Goal: Book appointment/travel/reservation

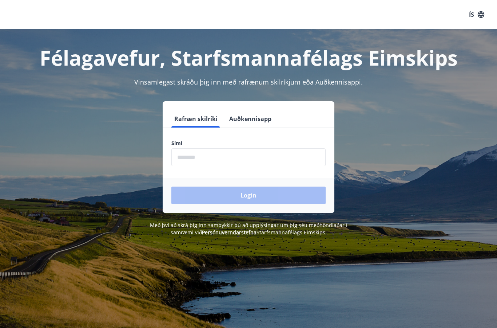
click at [217, 156] on input "phone" at bounding box center [248, 157] width 154 height 18
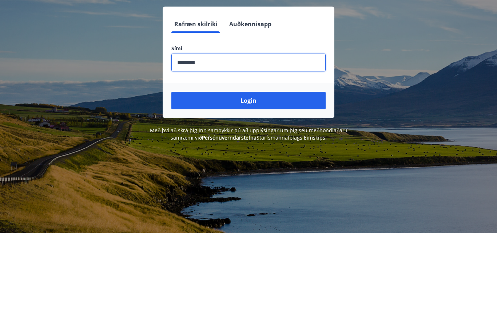
type input "********"
click at [270, 186] on button "Login" at bounding box center [248, 194] width 154 height 17
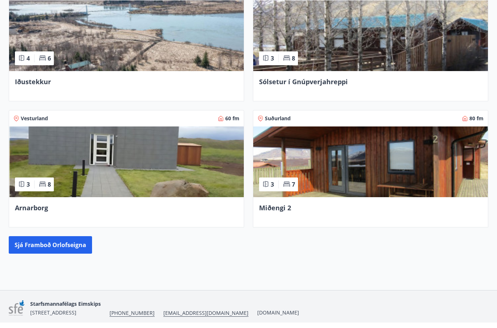
scroll to position [318, 0]
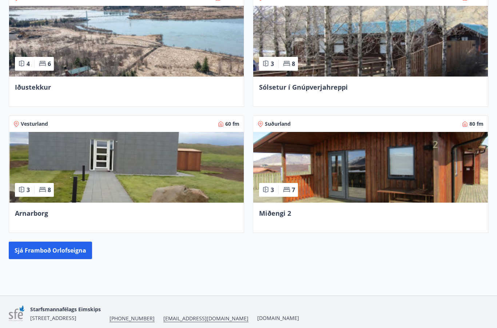
click at [68, 246] on button "Sjá framboð orlofseigna" at bounding box center [50, 249] width 83 height 17
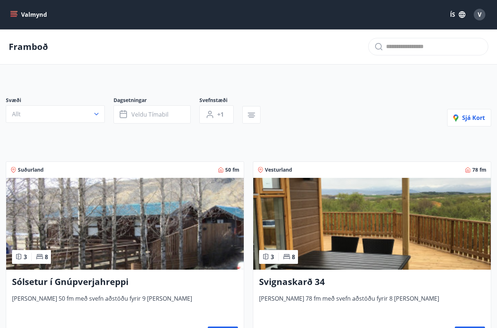
click at [97, 114] on icon "button" at bounding box center [96, 114] width 4 height 3
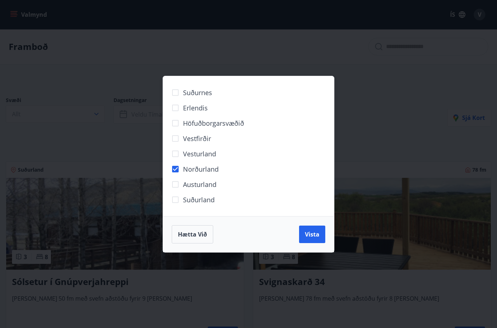
click at [313, 231] on span "Vista" at bounding box center [312, 234] width 15 height 8
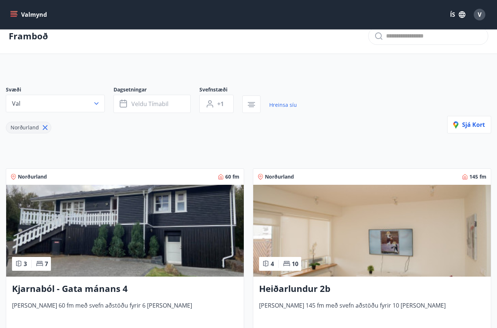
scroll to position [11, 0]
click at [96, 103] on icon "button" at bounding box center [96, 102] width 7 height 7
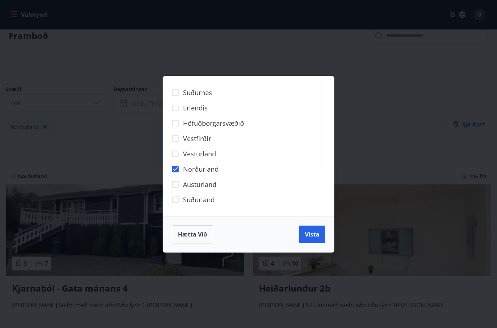
click at [314, 234] on span "Vista" at bounding box center [312, 234] width 15 height 8
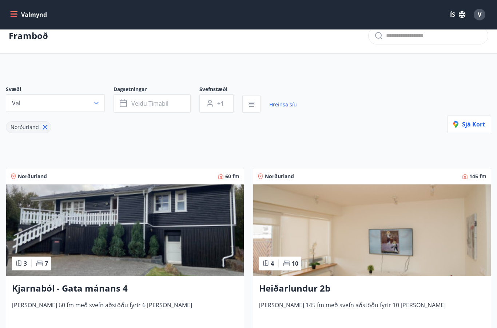
click at [166, 99] on button "Veldu tímabil" at bounding box center [152, 103] width 77 height 18
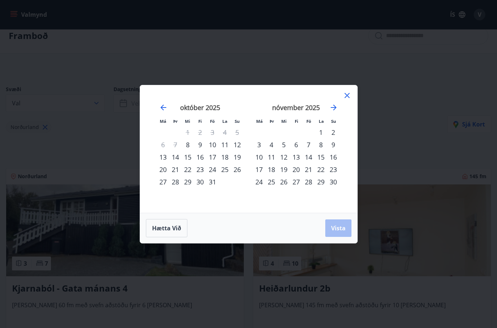
click at [334, 109] on icon "Move forward to switch to the next month." at bounding box center [334, 107] width 6 height 6
click at [334, 108] on icon "Move forward to switch to the next month." at bounding box center [333, 107] width 9 height 9
click at [333, 108] on icon "Move forward to switch to the next month." at bounding box center [333, 107] width 9 height 9
click at [335, 107] on icon "Move forward to switch to the next month." at bounding box center [334, 107] width 6 height 6
click at [333, 108] on icon "Move forward to switch to the next month." at bounding box center [333, 107] width 9 height 9
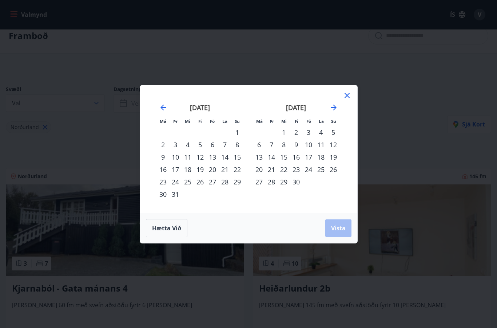
click at [294, 144] on div "9" at bounding box center [296, 144] width 12 height 12
click at [346, 95] on icon at bounding box center [347, 95] width 9 height 9
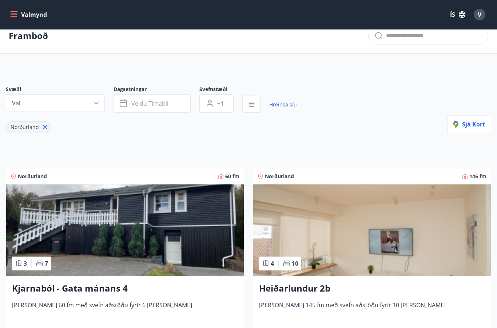
click at [178, 100] on button "Veldu tímabil" at bounding box center [152, 103] width 77 height 18
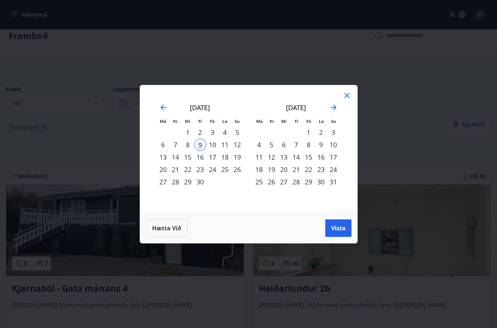
click at [250, 132] on div "maí 2026 1 2 3 4 5 6 7 8 9 10 11 12 13 14 15 16 17 18 19 20 21 22 23 24 25 26 2…" at bounding box center [296, 153] width 96 height 119
click at [254, 127] on td "Calendar" at bounding box center [259, 132] width 12 height 12
click at [201, 144] on div "9" at bounding box center [200, 144] width 12 height 12
click at [174, 227] on span "Hætta við" at bounding box center [166, 228] width 29 height 8
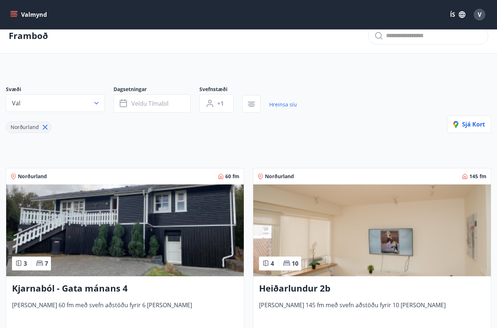
click at [182, 99] on button "Veldu tímabil" at bounding box center [152, 103] width 77 height 18
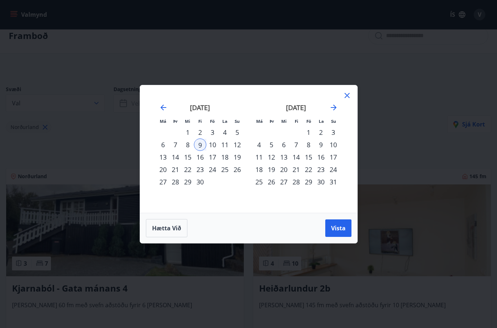
click at [350, 96] on icon at bounding box center [347, 95] width 9 height 9
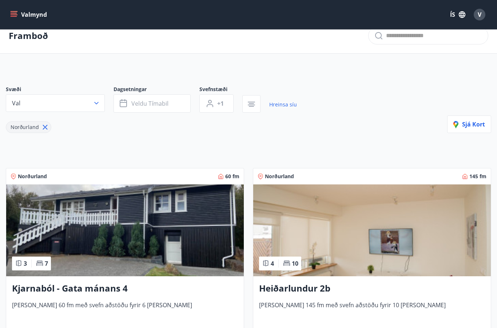
click at [348, 96] on div "Svæði Val Dagsetningar Veldu tímabil Svefnstæði +1 Hreinsa síu Norðurland Sjá k…" at bounding box center [248, 109] width 485 height 47
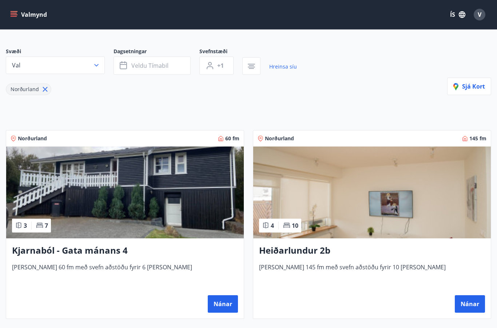
scroll to position [0, 0]
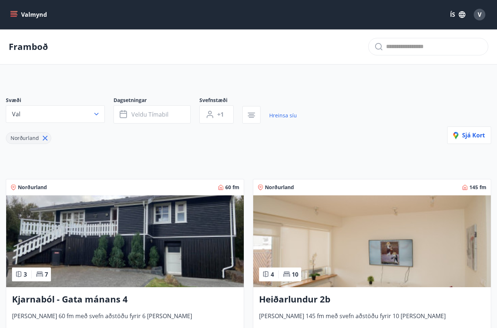
click at [165, 112] on span "Veldu tímabil" at bounding box center [149, 114] width 37 height 8
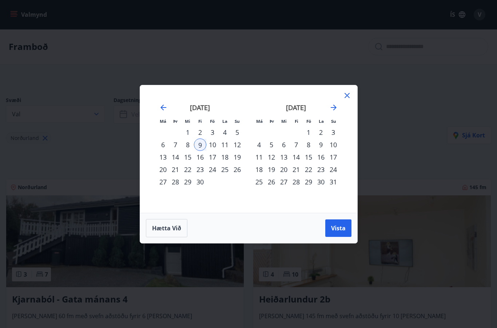
click at [191, 170] on div "22" at bounding box center [188, 169] width 12 height 12
click at [201, 170] on div "23" at bounding box center [200, 169] width 12 height 12
click at [191, 171] on div "22" at bounding box center [188, 169] width 12 height 12
click at [202, 168] on div "23" at bounding box center [200, 169] width 12 height 12
click at [213, 171] on div "24" at bounding box center [212, 169] width 12 height 12
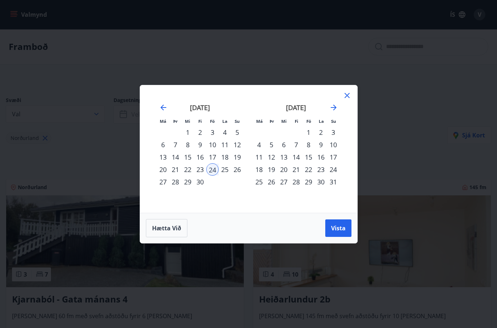
click at [187, 170] on div "22" at bounding box center [188, 169] width 12 height 12
click at [202, 170] on div "23" at bounding box center [200, 169] width 12 height 12
click at [211, 170] on div "24" at bounding box center [212, 169] width 12 height 12
click at [227, 170] on div "25" at bounding box center [225, 169] width 12 height 12
click at [240, 170] on div "26" at bounding box center [237, 169] width 12 height 12
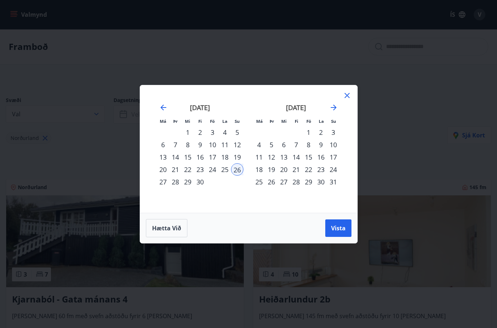
click at [234, 189] on div "apríl 2026 1 2 3 4 5 6 7 8 9 10 11 12 13 14 15 16 17 18 19 20 21 22 23 24 25 26…" at bounding box center [200, 153] width 96 height 119
click at [228, 194] on div "apríl 2026 1 2 3 4 5 6 7 8 9 10 11 12 13 14 15 16 17 18 19 20 21 22 23 24 25 26…" at bounding box center [200, 153] width 96 height 119
click at [187, 170] on div "22" at bounding box center [188, 169] width 12 height 12
click at [336, 222] on button "Vista" at bounding box center [338, 227] width 26 height 17
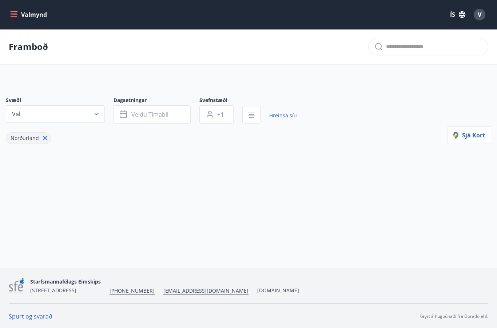
click at [224, 117] on button "+1" at bounding box center [216, 114] width 34 height 18
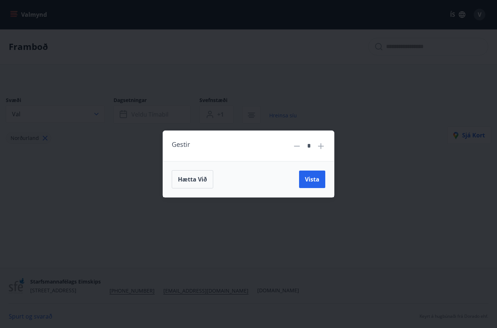
click at [321, 146] on icon at bounding box center [321, 146] width 1 height 1
click at [313, 181] on span "Vista" at bounding box center [312, 179] width 15 height 8
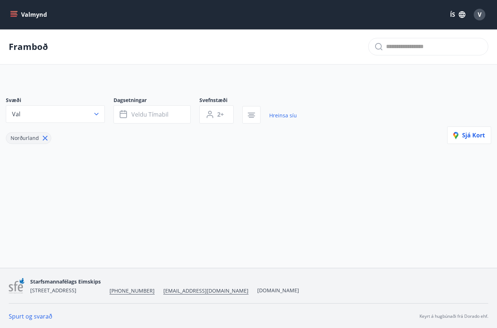
click at [253, 115] on icon "button" at bounding box center [251, 114] width 5 height 1
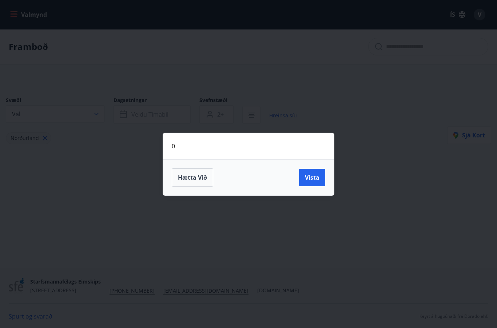
click at [380, 105] on div "0 Hætta við Vista" at bounding box center [248, 164] width 497 height 328
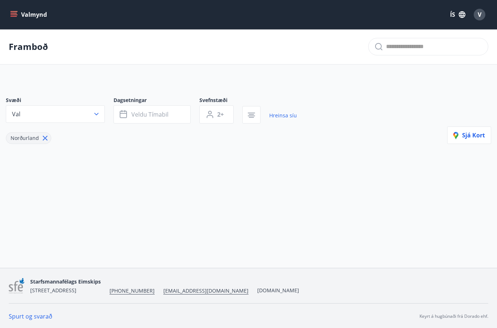
click at [178, 114] on button "Veldu tímabil" at bounding box center [152, 114] width 77 height 18
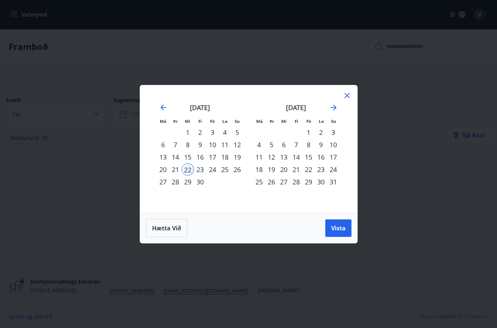
click at [166, 227] on span "Hætta við" at bounding box center [166, 228] width 29 height 8
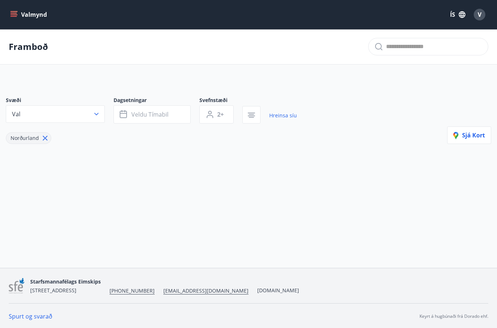
click at [281, 115] on link "Hreinsa síu" at bounding box center [283, 115] width 28 height 16
type input "*"
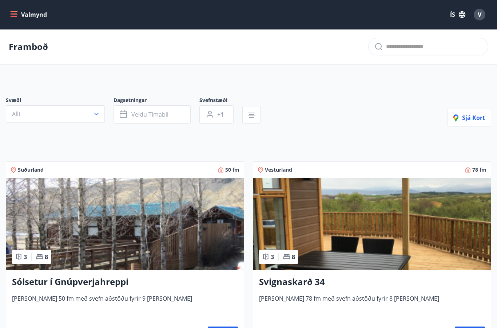
click at [21, 14] on button "Valmynd" at bounding box center [29, 14] width 41 height 13
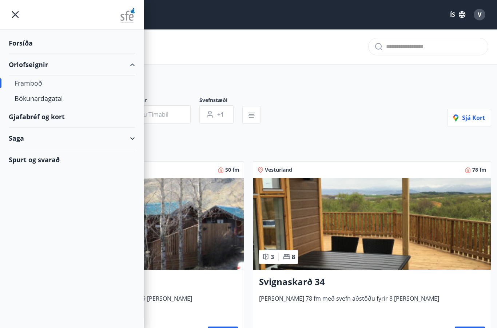
click at [29, 103] on div "Bókunardagatal" at bounding box center [72, 98] width 115 height 15
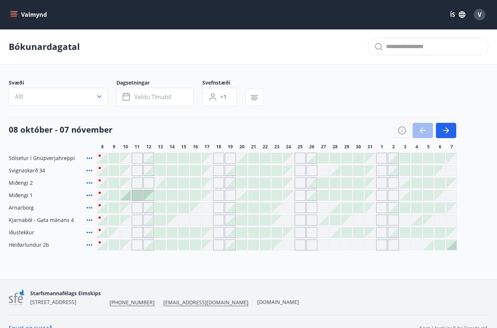
click at [40, 246] on span "Heiðarlundur 2b" at bounding box center [29, 244] width 40 height 7
click at [34, 246] on span "Heiðarlundur 2b" at bounding box center [29, 244] width 40 height 7
click at [445, 134] on icon "button" at bounding box center [446, 130] width 9 height 9
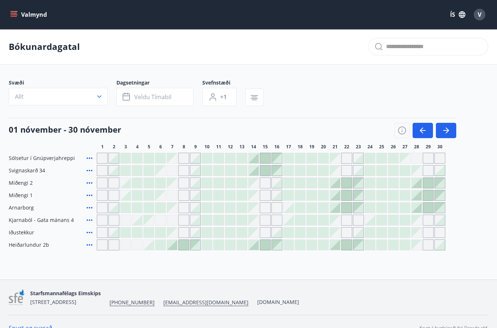
click at [444, 131] on icon "button" at bounding box center [446, 130] width 9 height 9
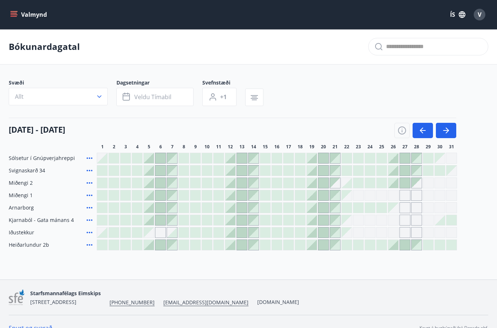
click at [445, 133] on icon "button" at bounding box center [446, 130] width 9 height 9
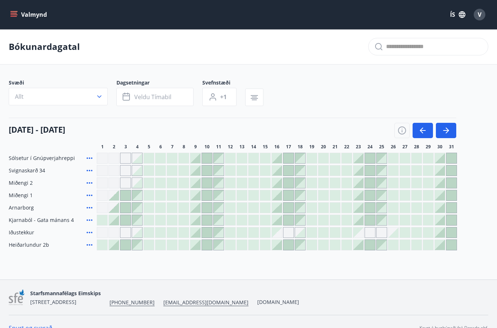
click at [445, 131] on icon "button" at bounding box center [446, 130] width 9 height 9
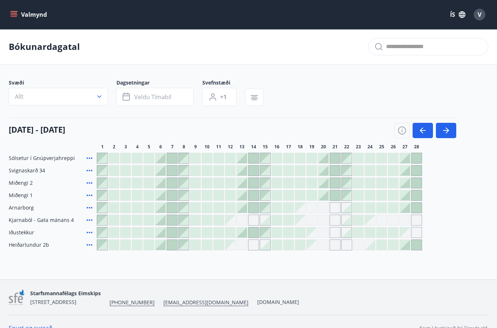
click at [448, 131] on icon "button" at bounding box center [447, 130] width 3 height 6
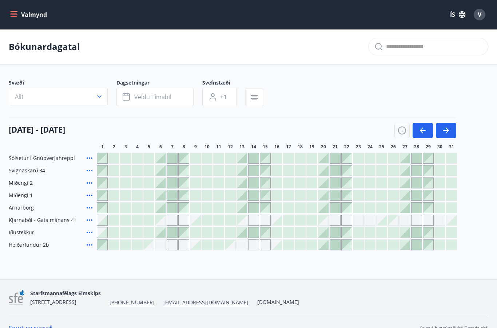
click at [447, 130] on icon "button" at bounding box center [446, 130] width 6 height 1
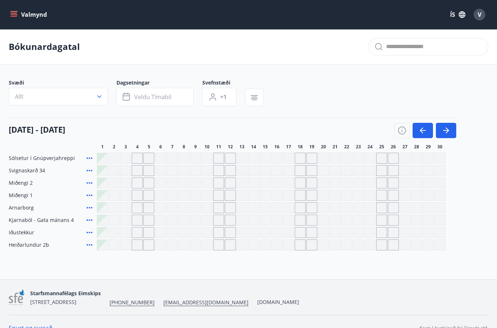
click at [183, 97] on button "Veldu tímabil" at bounding box center [154, 97] width 77 height 18
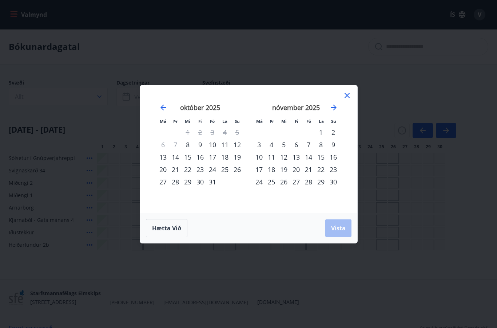
click at [348, 96] on icon at bounding box center [347, 95] width 5 height 5
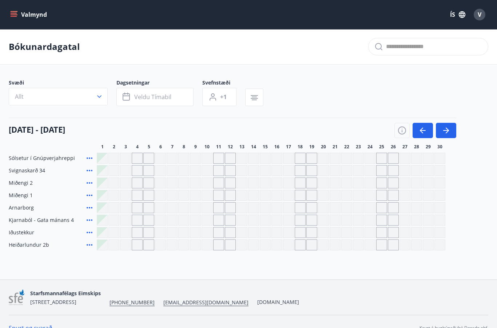
click at [178, 95] on button "Veldu tímabil" at bounding box center [154, 97] width 77 height 18
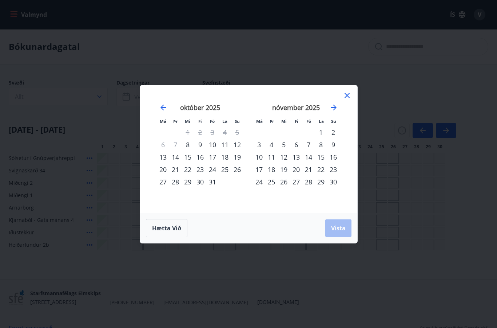
click at [189, 169] on div "22" at bounding box center [188, 169] width 12 height 12
click at [238, 169] on div "26" at bounding box center [237, 169] width 12 height 12
click at [337, 226] on span "Vista" at bounding box center [338, 228] width 15 height 8
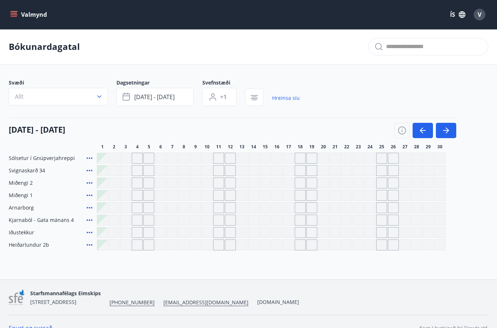
click at [231, 95] on button "+1" at bounding box center [219, 97] width 34 height 18
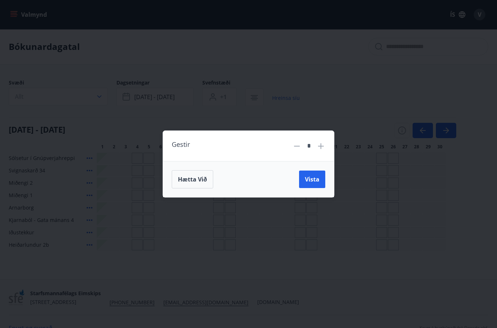
click at [320, 147] on icon at bounding box center [321, 146] width 9 height 9
click at [314, 179] on span "Vista" at bounding box center [312, 179] width 15 height 8
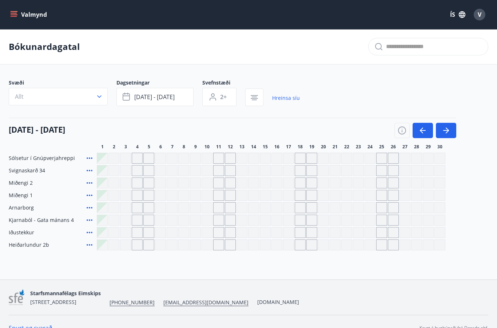
click at [103, 96] on button "Allt" at bounding box center [58, 96] width 99 height 17
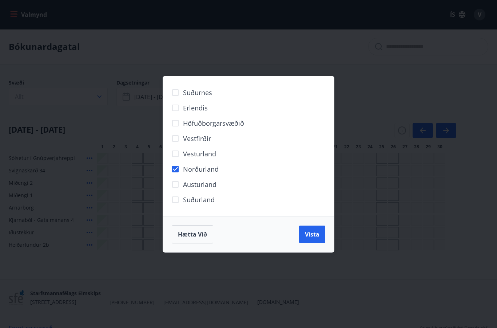
click at [313, 232] on span "Vista" at bounding box center [312, 234] width 15 height 8
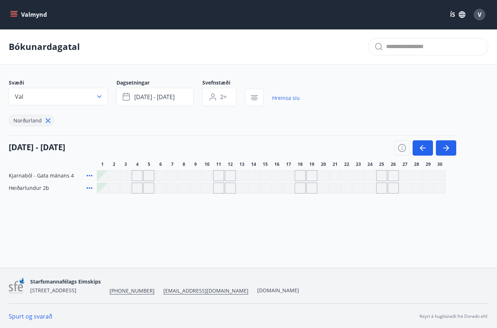
click at [40, 189] on span "Heiðarlundur 2b" at bounding box center [29, 187] width 40 height 7
click at [345, 187] on div "Gráir dagar eru ekki bókanlegir" at bounding box center [346, 187] width 11 height 11
click at [440, 106] on div "Svæði Val Dagsetningar okt 22 - okt 26 Svefnstæði 2+ Hreinsa síu Norðurland" at bounding box center [249, 102] width 480 height 47
click at [445, 150] on icon "button" at bounding box center [446, 147] width 9 height 9
click at [418, 151] on button "button" at bounding box center [423, 147] width 20 height 15
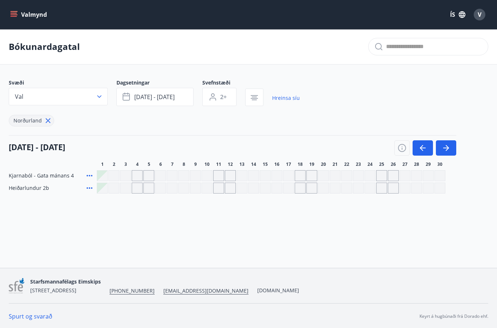
click at [420, 148] on icon "button" at bounding box center [423, 147] width 9 height 9
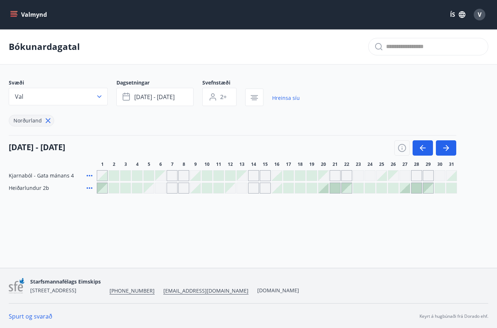
click at [383, 186] on div at bounding box center [382, 188] width 10 height 10
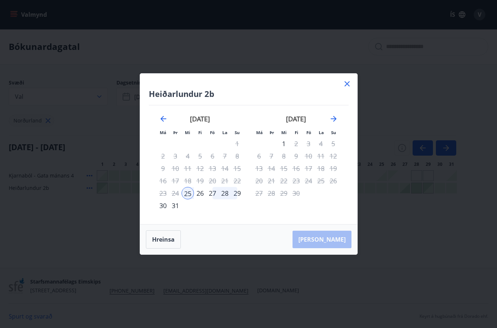
click at [162, 239] on button "Hreinsa" at bounding box center [163, 239] width 35 height 18
click at [165, 237] on button "Hreinsa" at bounding box center [163, 239] width 35 height 18
click at [168, 241] on button "Hreinsa" at bounding box center [163, 239] width 35 height 18
click at [347, 86] on icon at bounding box center [347, 83] width 9 height 9
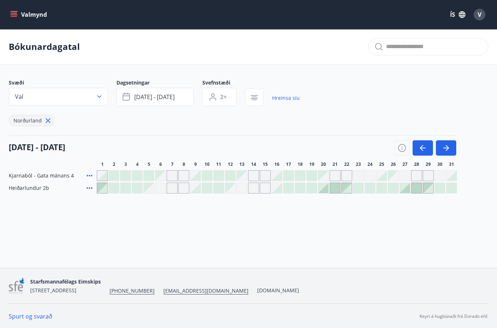
click at [445, 148] on icon "button" at bounding box center [446, 147] width 6 height 1
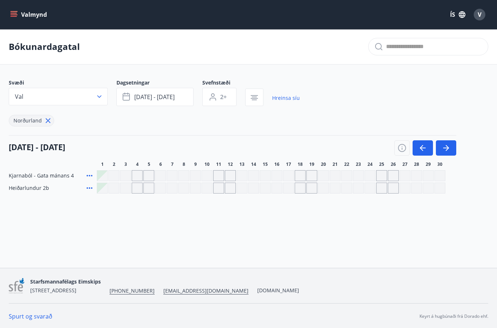
click at [177, 96] on button "okt 22 - okt 26" at bounding box center [154, 97] width 77 height 18
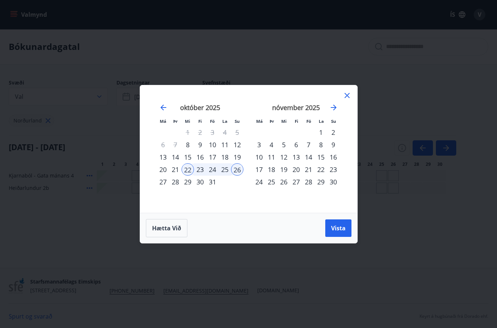
click at [349, 95] on icon at bounding box center [347, 95] width 9 height 9
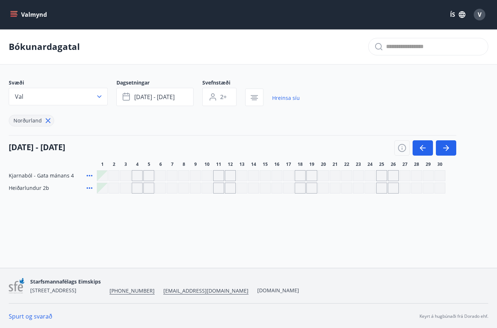
click at [290, 99] on link "Hreinsa síu" at bounding box center [286, 98] width 28 height 16
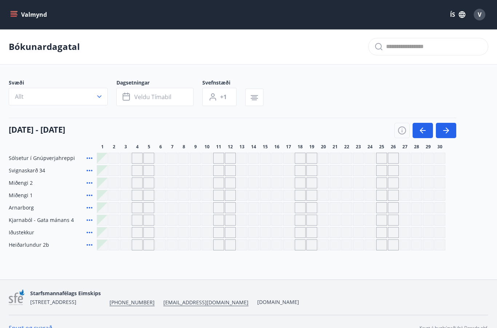
click at [448, 133] on icon "button" at bounding box center [446, 130] width 9 height 9
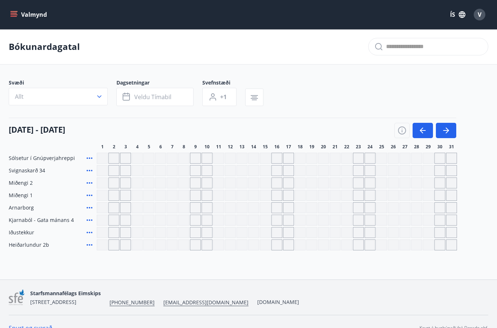
click at [417, 129] on button "button" at bounding box center [423, 130] width 20 height 15
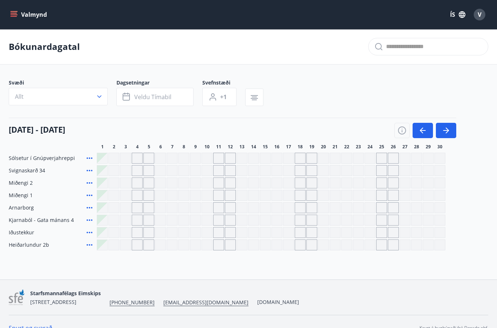
click at [345, 159] on div "Gráir dagar eru ekki bókanlegir" at bounding box center [346, 157] width 11 height 11
click at [178, 93] on button "Veldu tímabil" at bounding box center [154, 97] width 77 height 18
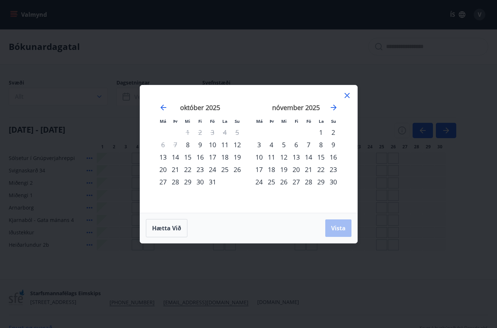
click at [334, 108] on icon "Move forward to switch to the next month." at bounding box center [333, 107] width 9 height 9
click at [337, 110] on icon "Move forward to switch to the next month." at bounding box center [333, 107] width 9 height 9
click at [337, 106] on icon "Move forward to switch to the next month." at bounding box center [333, 107] width 9 height 9
click at [336, 109] on icon "Move forward to switch to the next month." at bounding box center [333, 107] width 9 height 9
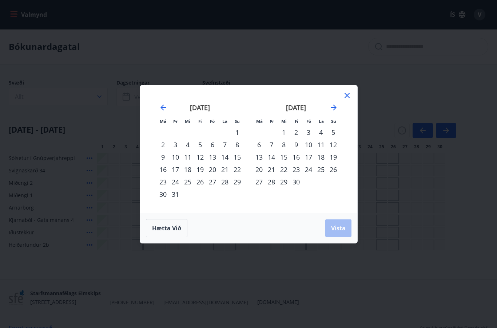
click at [284, 168] on div "22" at bounding box center [284, 169] width 12 height 12
click at [332, 173] on div "26" at bounding box center [333, 169] width 12 height 12
click at [341, 229] on span "Vista" at bounding box center [338, 228] width 15 height 8
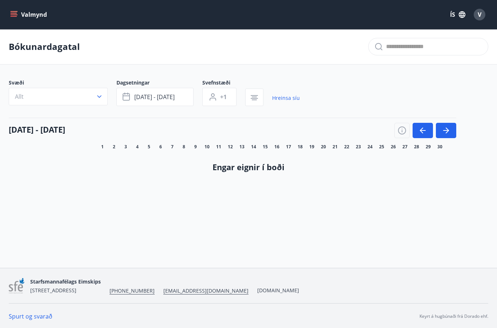
click at [284, 99] on link "Hreinsa síu" at bounding box center [286, 98] width 28 height 16
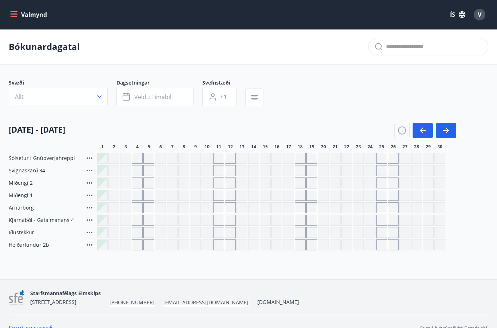
click at [420, 131] on icon "button" at bounding box center [423, 130] width 9 height 9
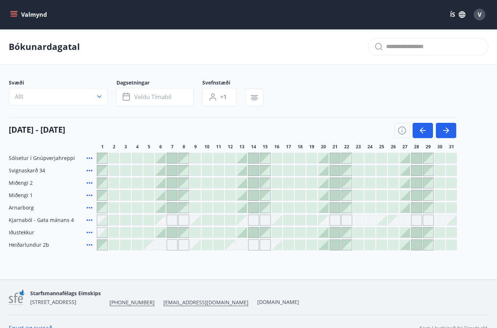
click at [421, 133] on icon "button" at bounding box center [423, 130] width 9 height 9
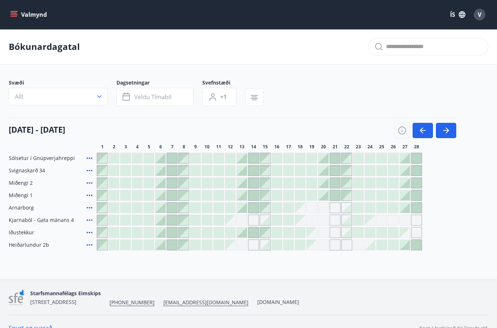
click at [423, 131] on icon "button" at bounding box center [423, 130] width 9 height 9
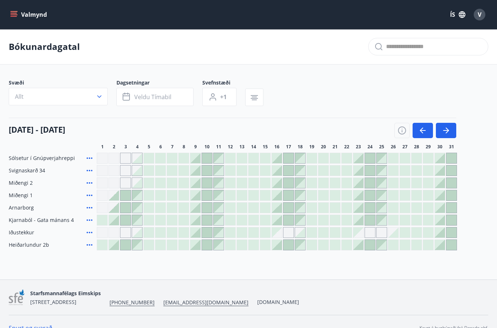
click at [423, 135] on button "button" at bounding box center [423, 130] width 20 height 15
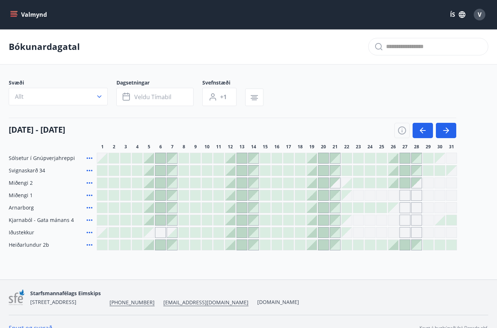
click at [371, 221] on div "Gráir dagar eru ekki bókanlegir" at bounding box center [370, 219] width 11 height 11
click at [474, 95] on div "Svæði Allt Dagsetningar Veldu tímabil Svefnstæði +1" at bounding box center [249, 94] width 480 height 30
click at [290, 197] on div at bounding box center [289, 195] width 10 height 10
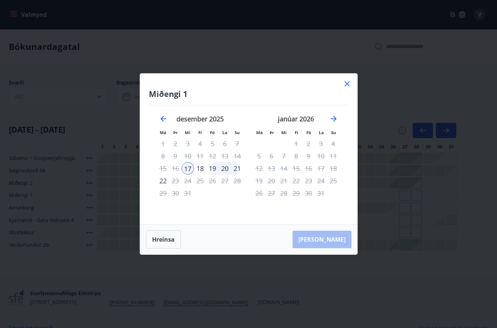
click at [164, 239] on button "Hreinsa" at bounding box center [163, 239] width 35 height 18
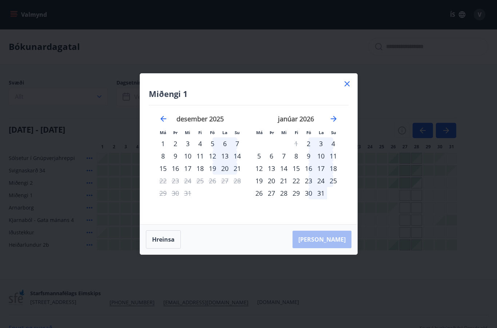
click at [350, 87] on icon at bounding box center [347, 83] width 9 height 9
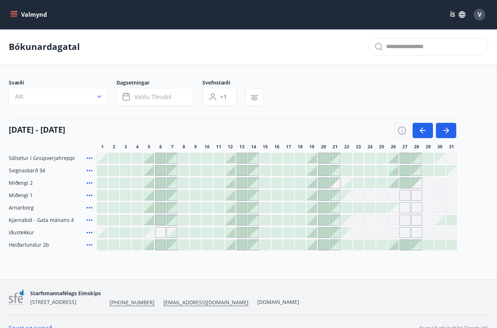
click at [353, 92] on div "Svæði Allt Dagsetningar Veldu tímabil Svefnstæði +1" at bounding box center [249, 94] width 480 height 30
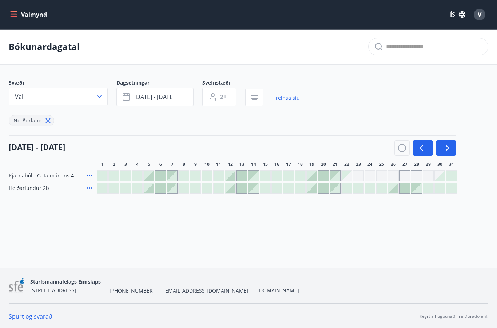
click at [446, 150] on icon "button" at bounding box center [447, 148] width 3 height 6
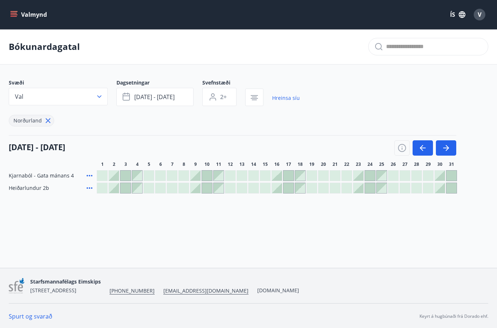
click at [447, 150] on icon "button" at bounding box center [446, 147] width 9 height 9
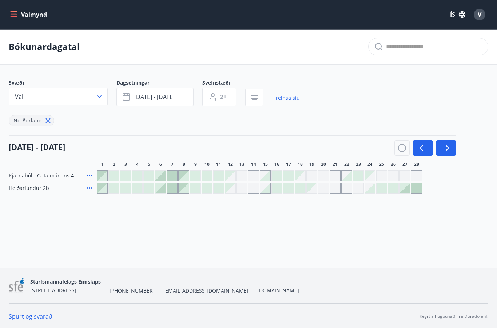
click at [448, 149] on icon "button" at bounding box center [447, 148] width 3 height 6
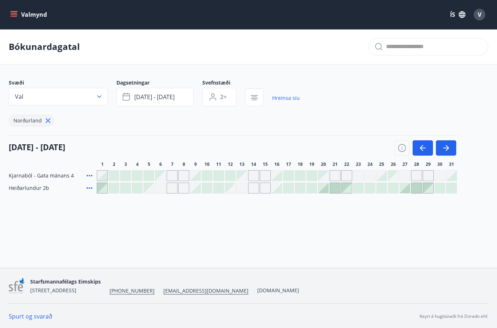
click at [451, 151] on button "button" at bounding box center [446, 147] width 20 height 15
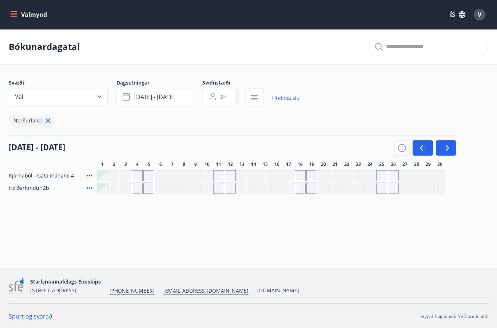
click at [420, 148] on icon "button" at bounding box center [423, 147] width 9 height 9
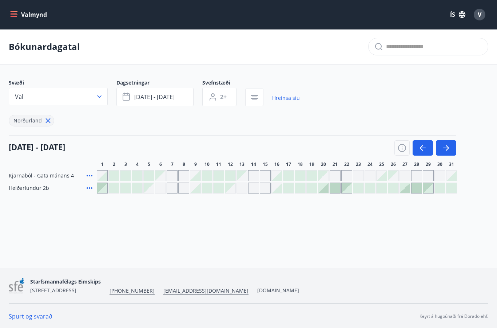
click at [281, 98] on link "Hreinsa síu" at bounding box center [286, 98] width 28 height 16
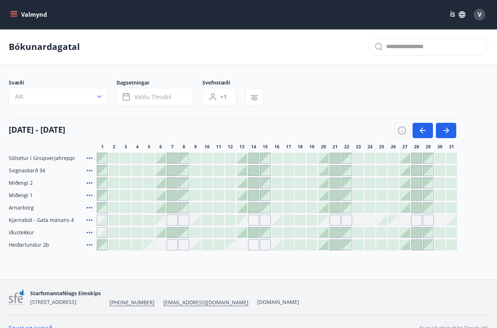
click at [168, 98] on span "Veldu tímabil" at bounding box center [152, 97] width 37 height 8
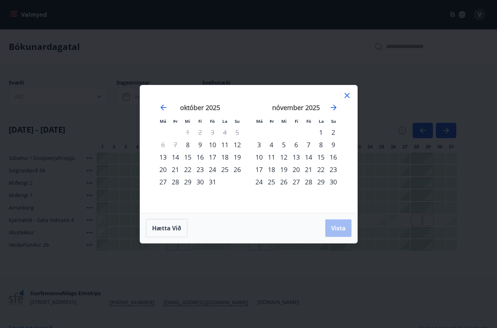
click at [337, 109] on icon "Move forward to switch to the next month." at bounding box center [333, 107] width 9 height 9
click at [334, 110] on icon "Move forward to switch to the next month." at bounding box center [333, 107] width 9 height 9
click at [334, 108] on icon "Move forward to switch to the next month." at bounding box center [333, 107] width 9 height 9
click at [337, 103] on icon "Move forward to switch to the next month." at bounding box center [333, 107] width 9 height 9
click at [295, 159] on div "12" at bounding box center [296, 157] width 12 height 12
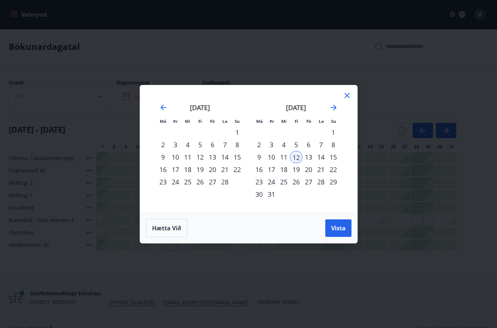
click at [296, 143] on div "5" at bounding box center [296, 144] width 12 height 12
click at [336, 142] on div "8" at bounding box center [333, 144] width 12 height 12
click at [339, 231] on span "Vista" at bounding box center [338, 228] width 15 height 8
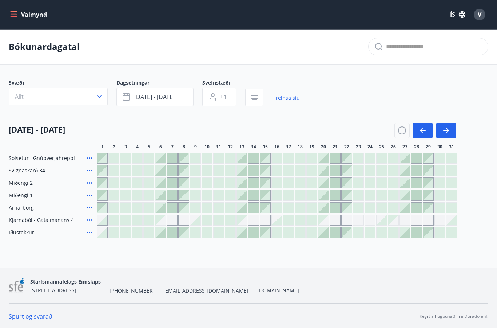
click at [227, 97] on span "+1" at bounding box center [223, 97] width 7 height 8
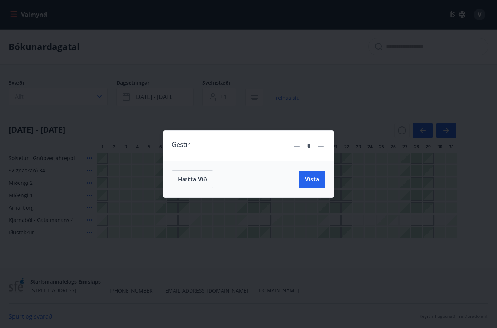
click at [321, 146] on icon at bounding box center [321, 146] width 1 height 1
click at [317, 178] on span "Vista" at bounding box center [312, 179] width 15 height 8
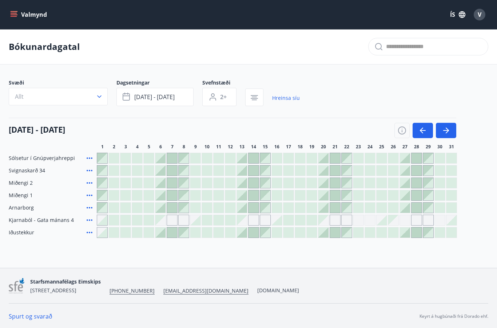
click at [96, 99] on icon "button" at bounding box center [99, 96] width 7 height 7
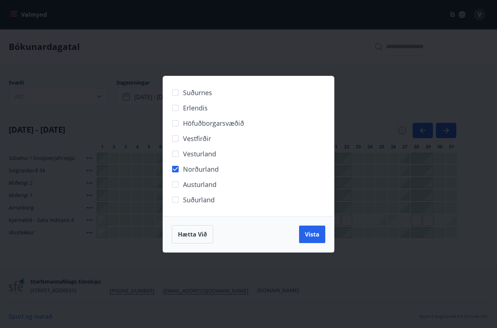
click at [311, 234] on span "Vista" at bounding box center [312, 234] width 15 height 8
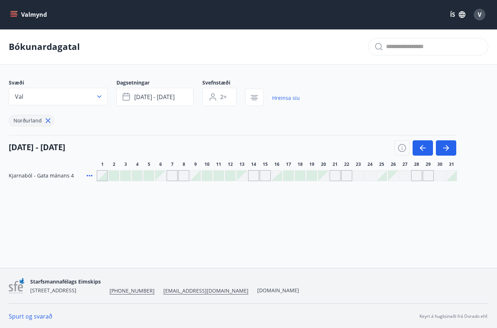
click at [150, 173] on div at bounding box center [149, 175] width 10 height 10
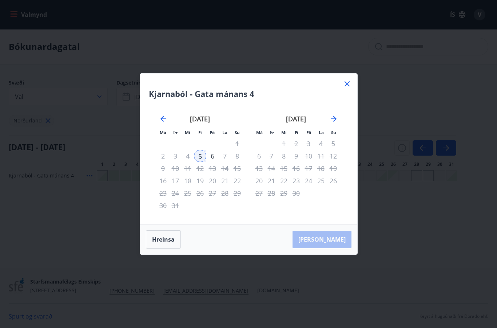
click at [361, 84] on div "Kjarnaból - Gata mánans 4 Má Þr Mi Fi Fö La Su Má Þr Mi Fi Fö La Su febrúar 202…" at bounding box center [248, 164] width 497 height 328
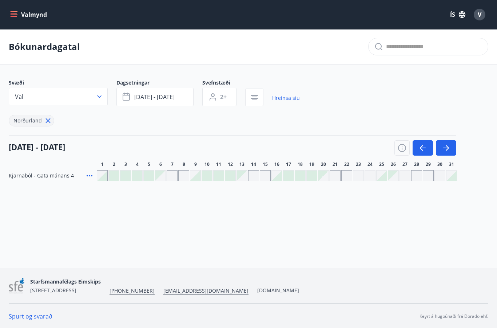
click at [369, 174] on div "Gráir dagar eru ekki bókanlegir" at bounding box center [370, 175] width 11 height 11
click at [429, 88] on div "Svæði Val Dagsetningar mar 05 - mar 08 Svefnstæði 2+ Hreinsa síu Norðurland" at bounding box center [249, 102] width 480 height 47
click at [292, 193] on div "Bókunardagatal Svæði Val Dagsetningar mar 05 - mar 08 Svefnstæði 2+ Hreinsa síu…" at bounding box center [248, 119] width 497 height 181
click at [291, 177] on div at bounding box center [289, 175] width 10 height 10
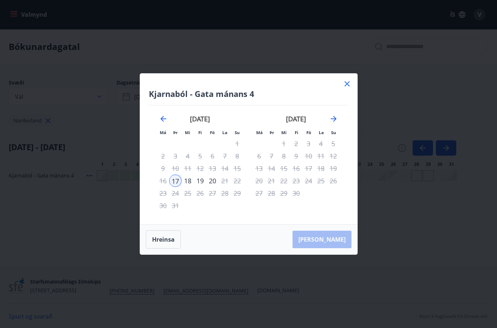
click at [345, 84] on icon at bounding box center [347, 83] width 9 height 9
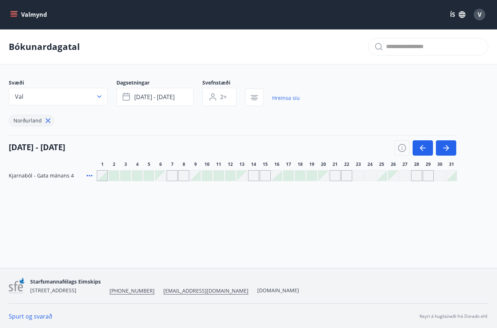
click at [116, 174] on div at bounding box center [114, 175] width 10 height 10
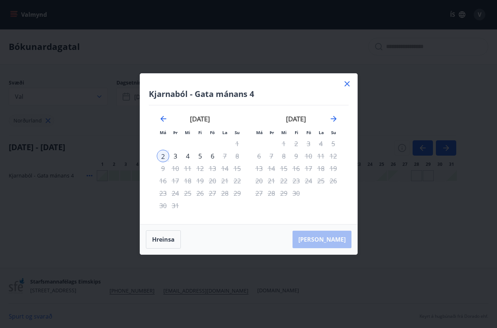
click at [223, 169] on div "14" at bounding box center [225, 168] width 12 height 12
click at [346, 86] on icon at bounding box center [347, 83] width 9 height 9
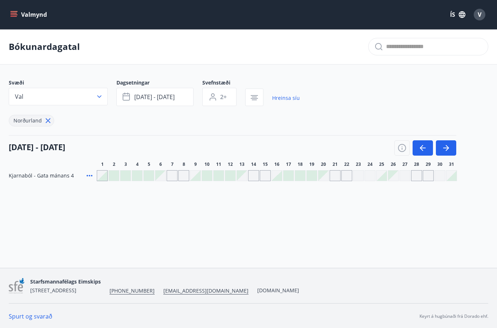
click at [99, 96] on icon "button" at bounding box center [99, 96] width 7 height 7
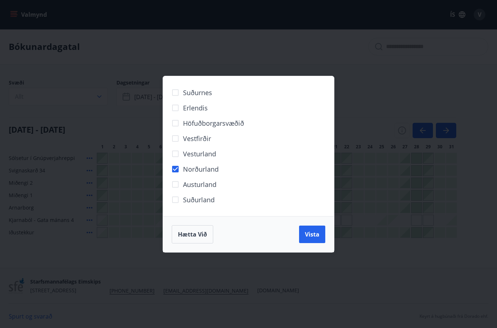
click at [312, 234] on span "Vista" at bounding box center [312, 234] width 15 height 8
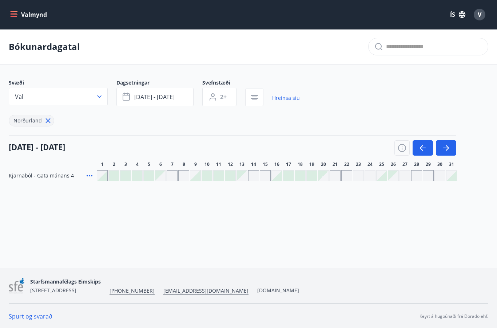
click at [280, 96] on link "Hreinsa síu" at bounding box center [286, 98] width 28 height 16
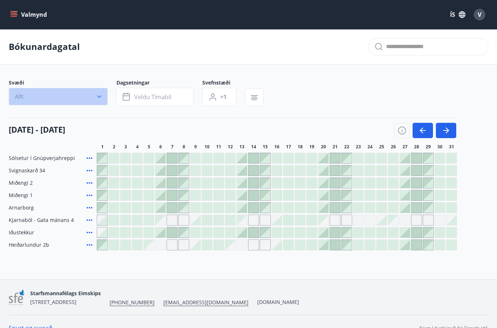
click at [98, 98] on icon "button" at bounding box center [99, 96] width 7 height 7
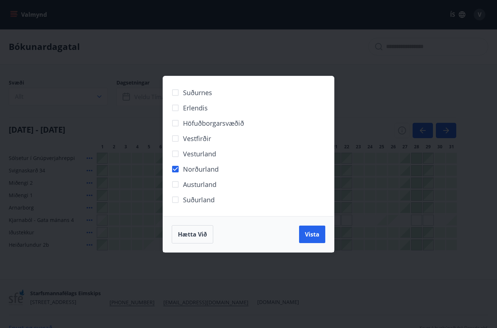
click at [313, 231] on span "Vista" at bounding box center [312, 234] width 15 height 8
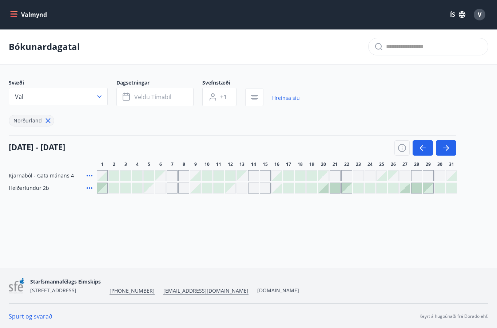
click at [176, 98] on button "Veldu tímabil" at bounding box center [154, 97] width 77 height 18
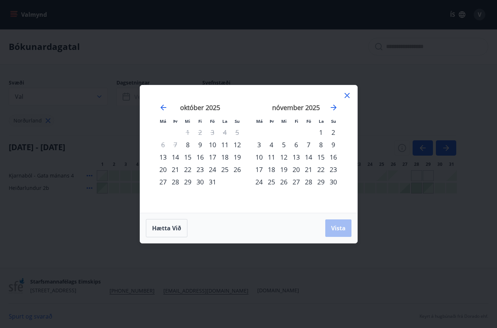
click at [349, 95] on icon at bounding box center [347, 95] width 9 height 9
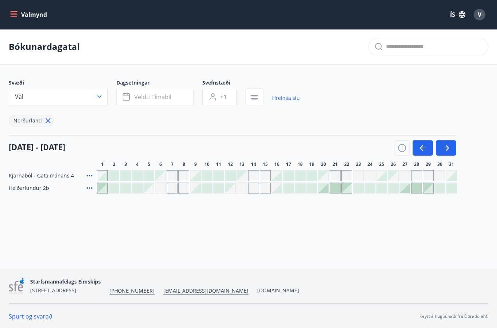
click at [181, 91] on button "Veldu tímabil" at bounding box center [154, 97] width 77 height 18
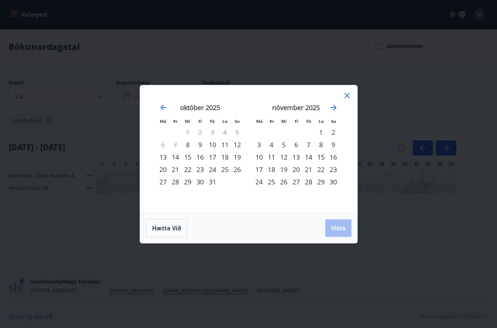
click at [333, 107] on icon "Move forward to switch to the next month." at bounding box center [333, 107] width 9 height 9
click at [336, 107] on icon "Move forward to switch to the next month." at bounding box center [334, 107] width 6 height 6
click at [337, 108] on icon "Move forward to switch to the next month." at bounding box center [333, 107] width 9 height 9
click at [337, 109] on icon "Move forward to switch to the next month." at bounding box center [333, 107] width 9 height 9
click at [299, 145] on div "5" at bounding box center [296, 144] width 12 height 12
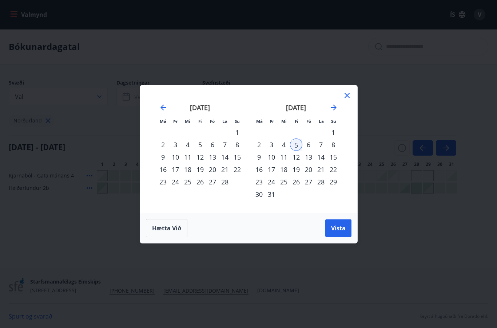
click at [335, 144] on div "8" at bounding box center [333, 144] width 12 height 12
click at [338, 230] on span "Vista" at bounding box center [338, 228] width 15 height 8
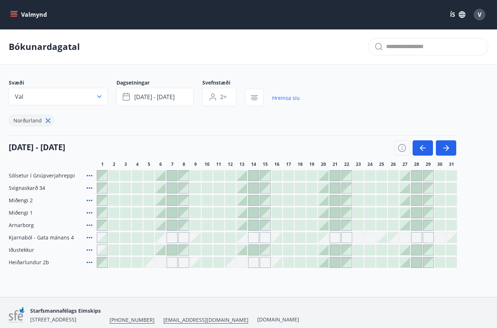
type input "*"
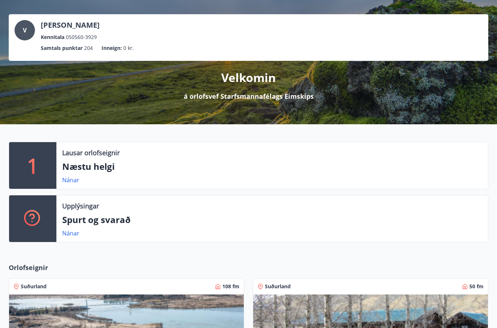
scroll to position [31, 0]
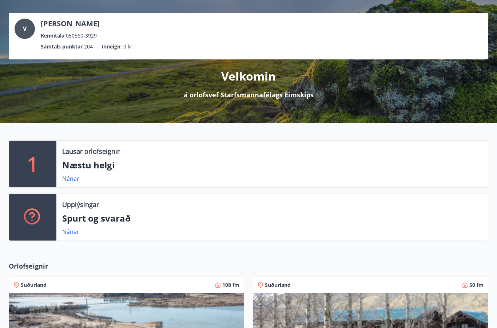
click at [91, 155] on p "Lausar orlofseignir" at bounding box center [91, 151] width 58 height 9
click at [95, 166] on p "Næstu helgi" at bounding box center [272, 165] width 420 height 12
click at [70, 181] on link "Nánar" at bounding box center [70, 178] width 17 height 8
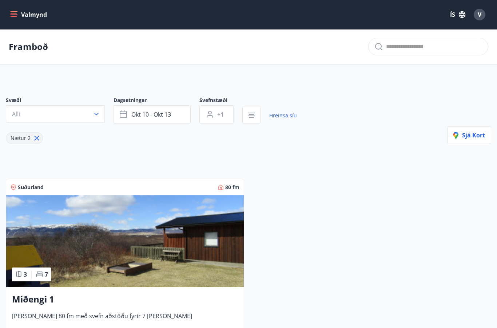
click at [95, 116] on icon "button" at bounding box center [96, 113] width 7 height 7
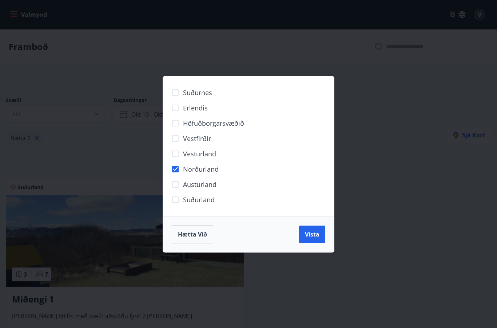
click at [310, 239] on button "Vista" at bounding box center [312, 233] width 26 height 17
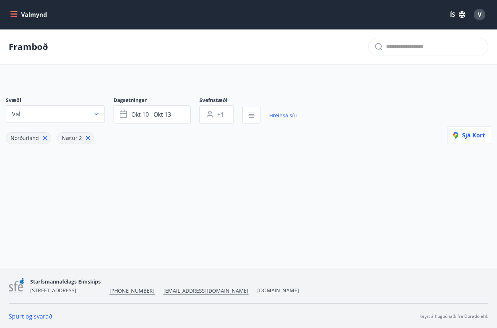
click at [178, 114] on button "okt 10 - okt 13" at bounding box center [152, 114] width 77 height 18
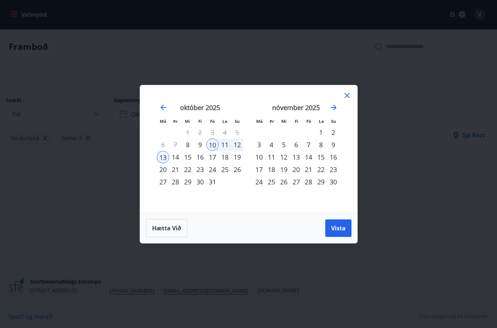
click at [332, 110] on icon "Move forward to switch to the next month." at bounding box center [333, 107] width 9 height 9
click at [330, 110] on icon "Move forward to switch to the next month." at bounding box center [333, 107] width 9 height 9
click at [333, 109] on icon "Move forward to switch to the next month." at bounding box center [333, 107] width 9 height 9
click at [334, 109] on icon "Move forward to switch to the next month." at bounding box center [334, 107] width 6 height 6
click at [297, 148] on div "5" at bounding box center [296, 144] width 12 height 12
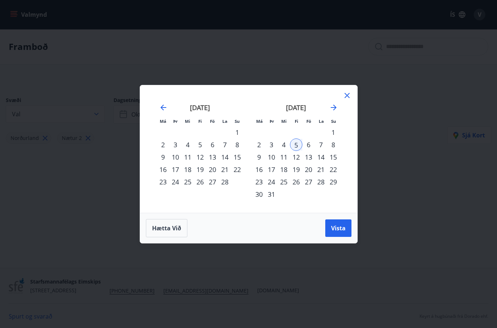
click at [336, 146] on div "8" at bounding box center [333, 144] width 12 height 12
click at [338, 231] on span "Vista" at bounding box center [338, 228] width 15 height 8
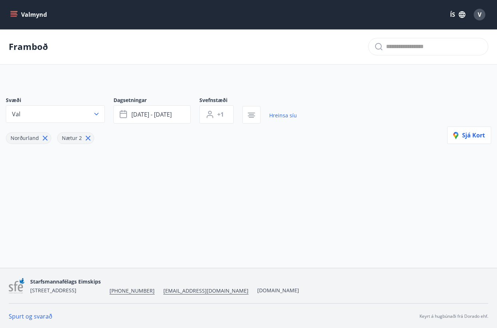
click at [226, 115] on button "+1" at bounding box center [216, 114] width 34 height 18
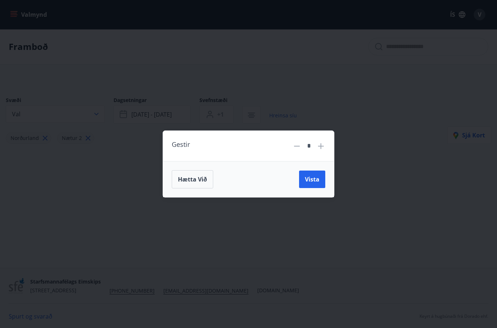
click at [324, 148] on icon at bounding box center [321, 146] width 9 height 9
click at [312, 185] on button "Vista" at bounding box center [312, 178] width 26 height 17
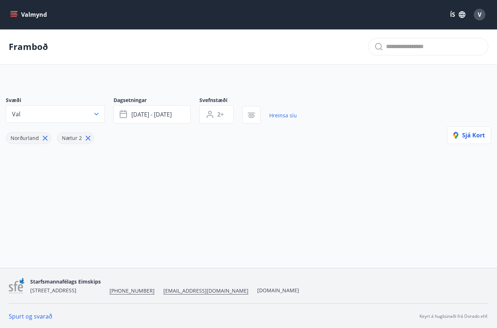
click at [95, 116] on icon "button" at bounding box center [96, 113] width 7 height 7
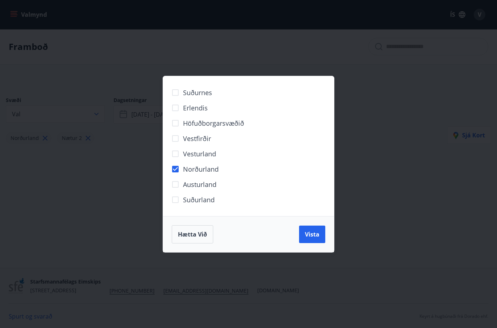
click at [312, 236] on span "Vista" at bounding box center [312, 234] width 15 height 8
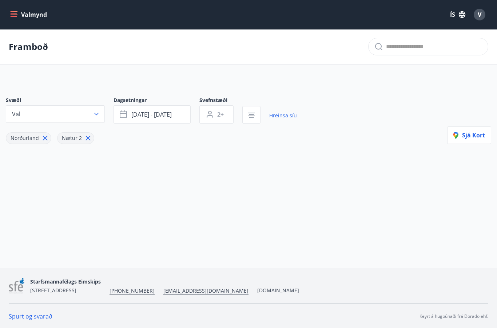
click at [249, 115] on icon "button" at bounding box center [251, 115] width 9 height 9
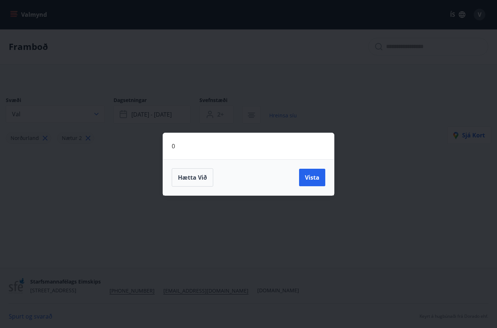
click at [315, 181] on button "Vista" at bounding box center [312, 177] width 26 height 17
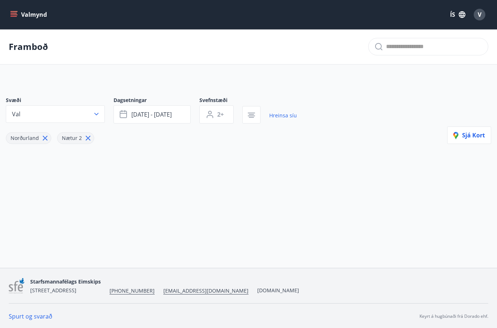
click at [29, 142] on div "Norðurland" at bounding box center [28, 138] width 45 height 12
click at [33, 139] on span "Norðurland" at bounding box center [25, 137] width 28 height 7
click at [32, 139] on span "Norðurland" at bounding box center [25, 137] width 28 height 7
click at [75, 139] on span "Nætur 2" at bounding box center [72, 137] width 20 height 7
click at [79, 139] on span "Nætur 2" at bounding box center [72, 137] width 20 height 7
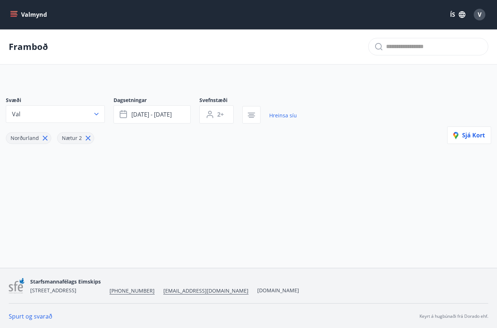
type input "*"
click at [19, 15] on button "Valmynd" at bounding box center [29, 14] width 41 height 13
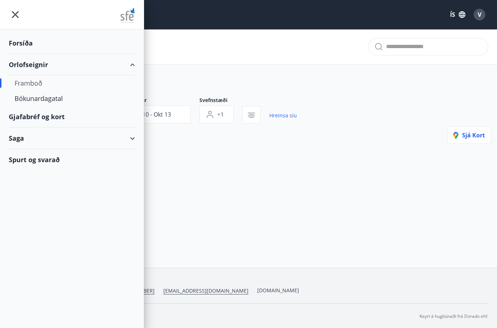
click at [28, 104] on div "Bókunardagatal" at bounding box center [72, 98] width 115 height 15
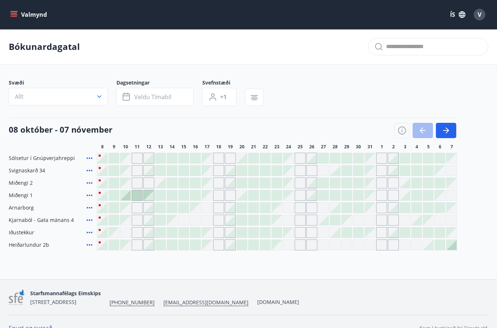
click at [97, 96] on icon "button" at bounding box center [99, 96] width 7 height 7
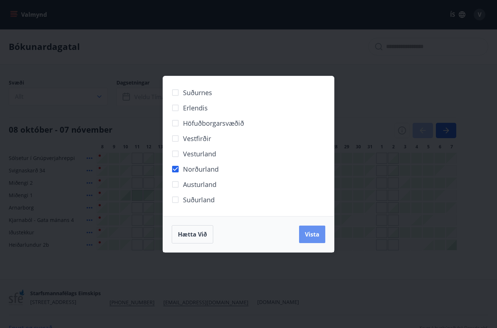
click at [311, 235] on span "Vista" at bounding box center [312, 234] width 15 height 8
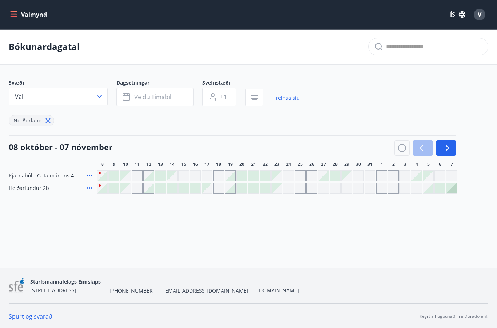
click at [175, 90] on button "Veldu tímabil" at bounding box center [154, 97] width 77 height 18
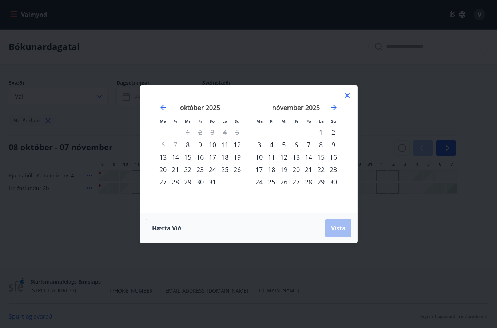
click at [334, 109] on icon "Move forward to switch to the next month." at bounding box center [334, 107] width 6 height 6
click at [333, 111] on icon "Move forward to switch to the next month." at bounding box center [333, 107] width 9 height 9
click at [333, 108] on icon "Move forward to switch to the next month." at bounding box center [333, 107] width 9 height 9
click at [297, 146] on div "5" at bounding box center [296, 144] width 12 height 12
click at [333, 148] on div "8" at bounding box center [333, 144] width 12 height 12
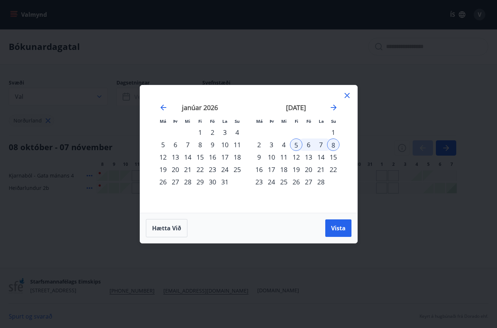
click at [341, 225] on span "Vista" at bounding box center [338, 228] width 15 height 8
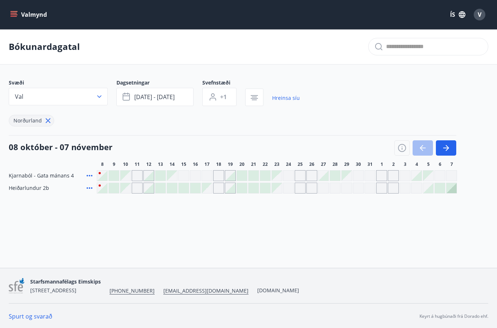
click at [187, 95] on button "feb 05 - feb 08" at bounding box center [154, 97] width 77 height 18
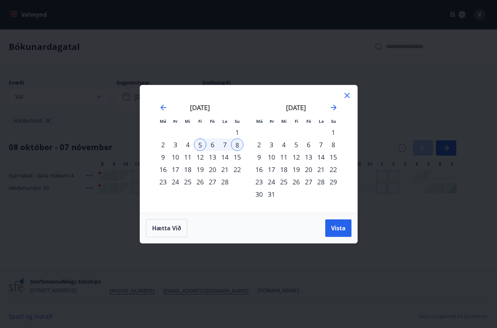
click at [347, 96] on icon at bounding box center [347, 95] width 5 height 5
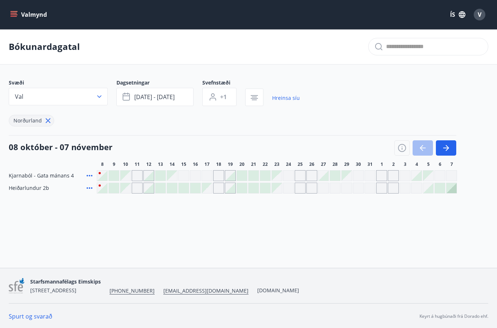
click at [179, 94] on button "feb 05 - feb 08" at bounding box center [154, 97] width 77 height 18
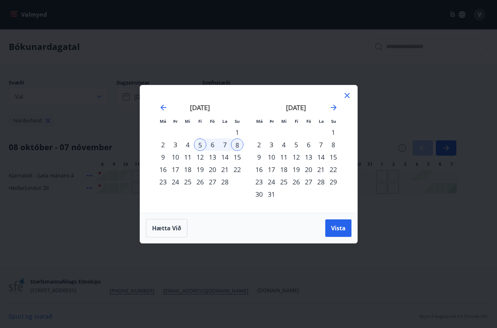
click at [334, 108] on icon "Move forward to switch to the next month." at bounding box center [333, 107] width 9 height 9
click at [201, 144] on div "5" at bounding box center [200, 144] width 12 height 12
click at [239, 146] on div "8" at bounding box center [237, 144] width 12 height 12
click at [341, 230] on span "Vista" at bounding box center [338, 228] width 15 height 8
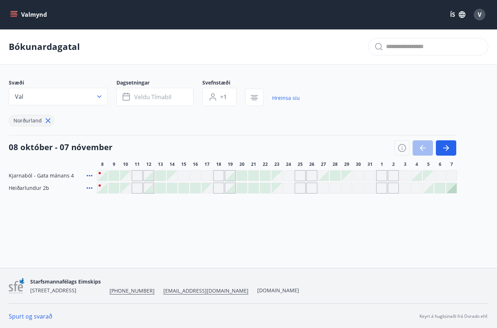
click at [33, 14] on button "Valmynd" at bounding box center [29, 14] width 41 height 13
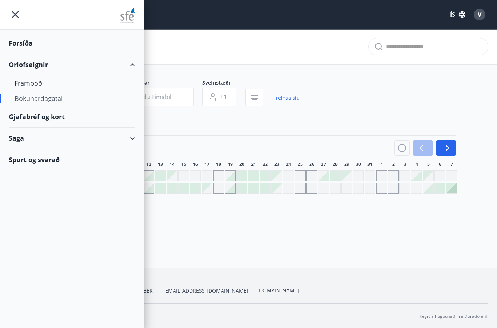
click at [17, 17] on icon "menu" at bounding box center [15, 14] width 13 height 13
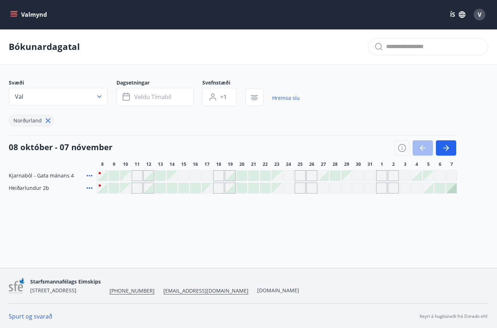
click at [479, 20] on div "V" at bounding box center [480, 15] width 12 height 12
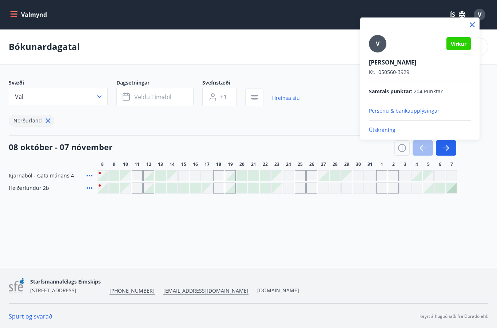
click at [391, 132] on p "Útskráning" at bounding box center [420, 129] width 102 height 7
